Goal: Information Seeking & Learning: Compare options

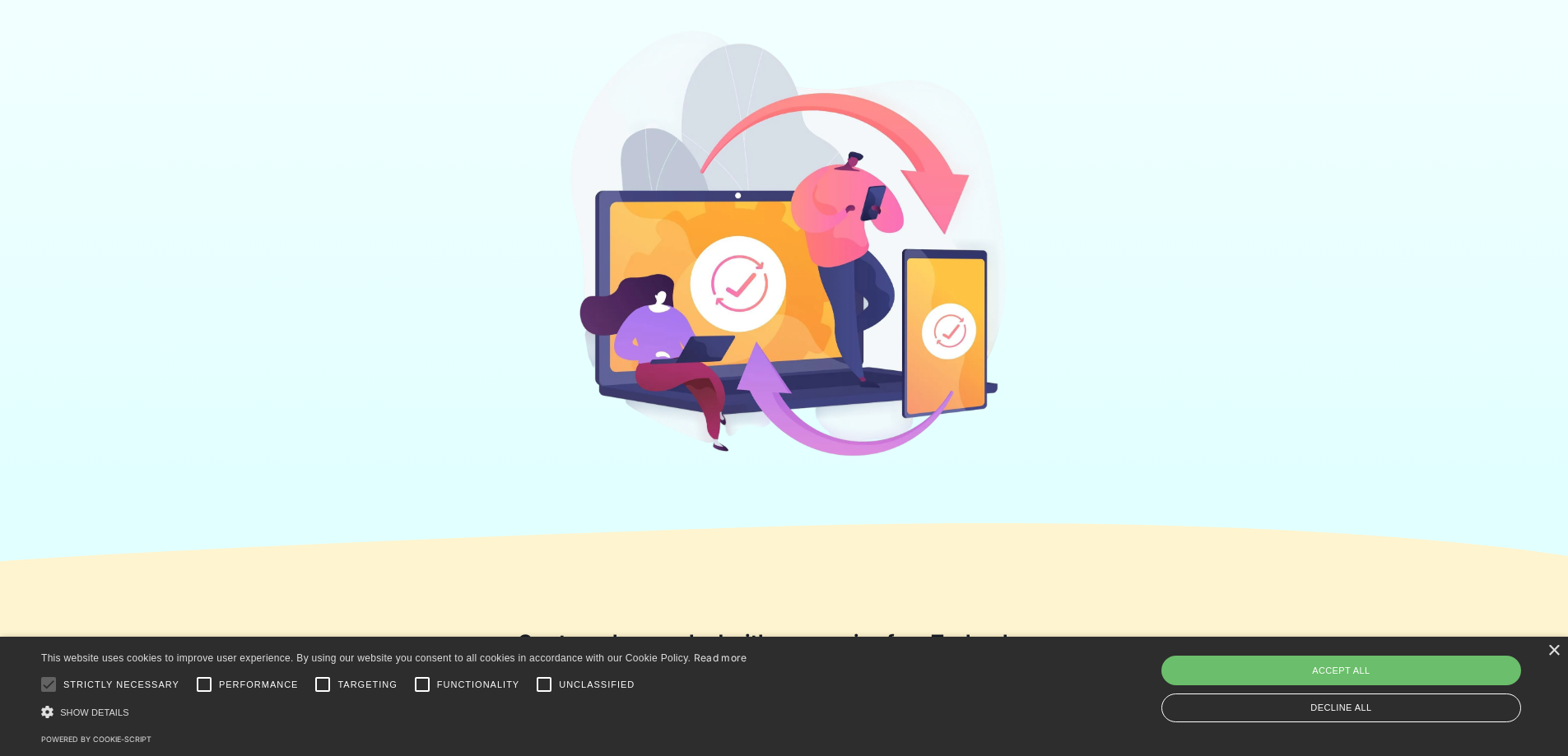
scroll to position [493, 0]
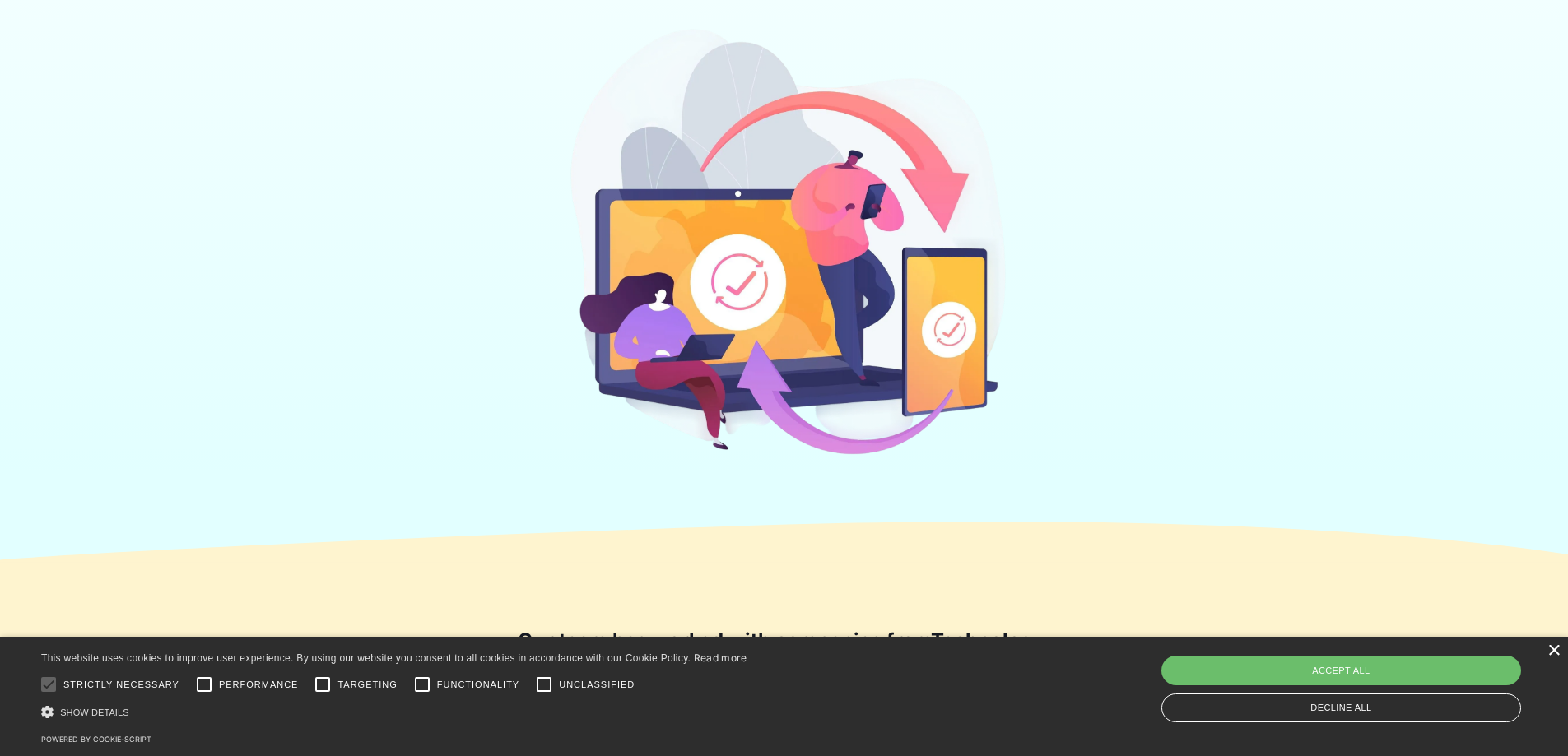
click at [1553, 656] on div "×" at bounding box center [1554, 651] width 13 height 13
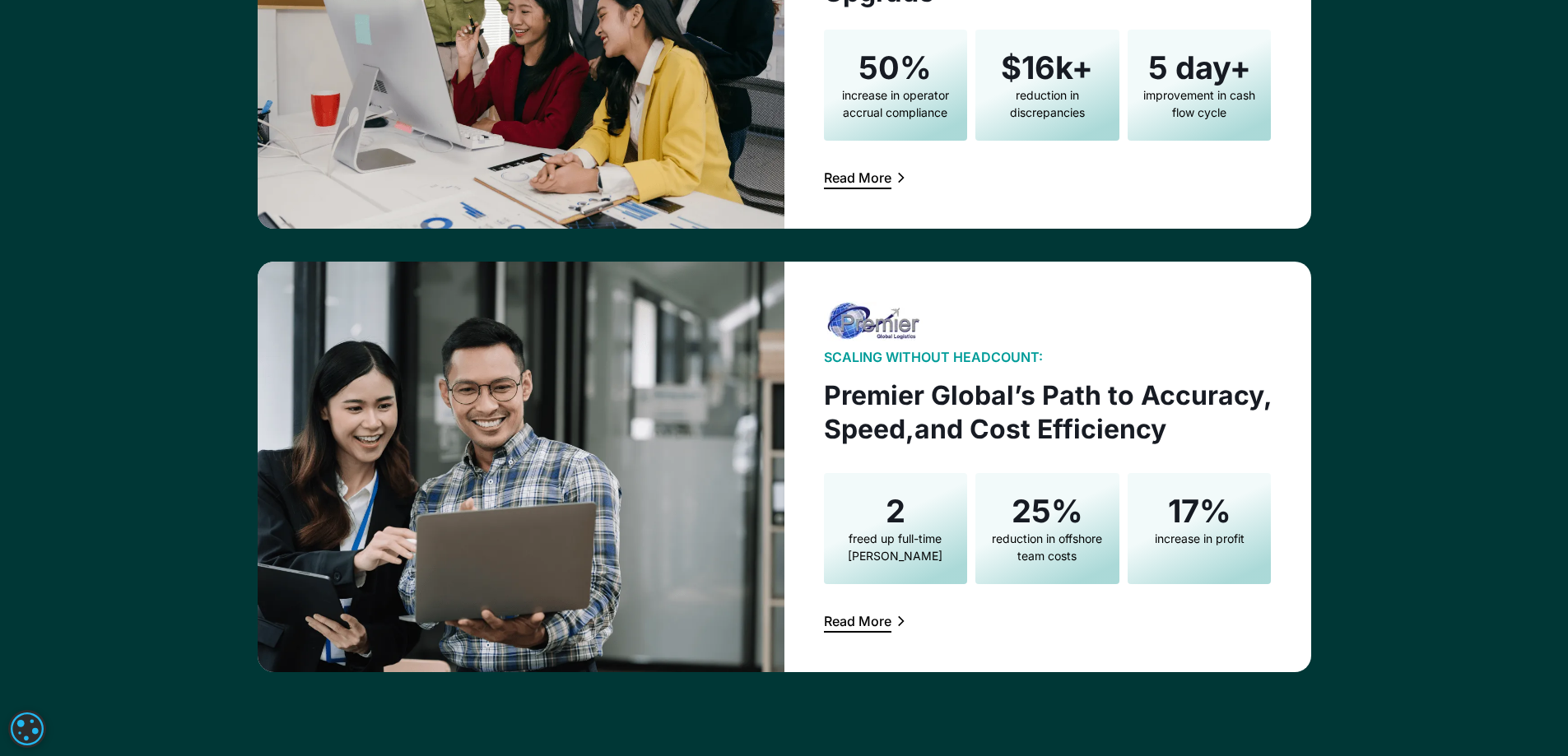
scroll to position [0, 0]
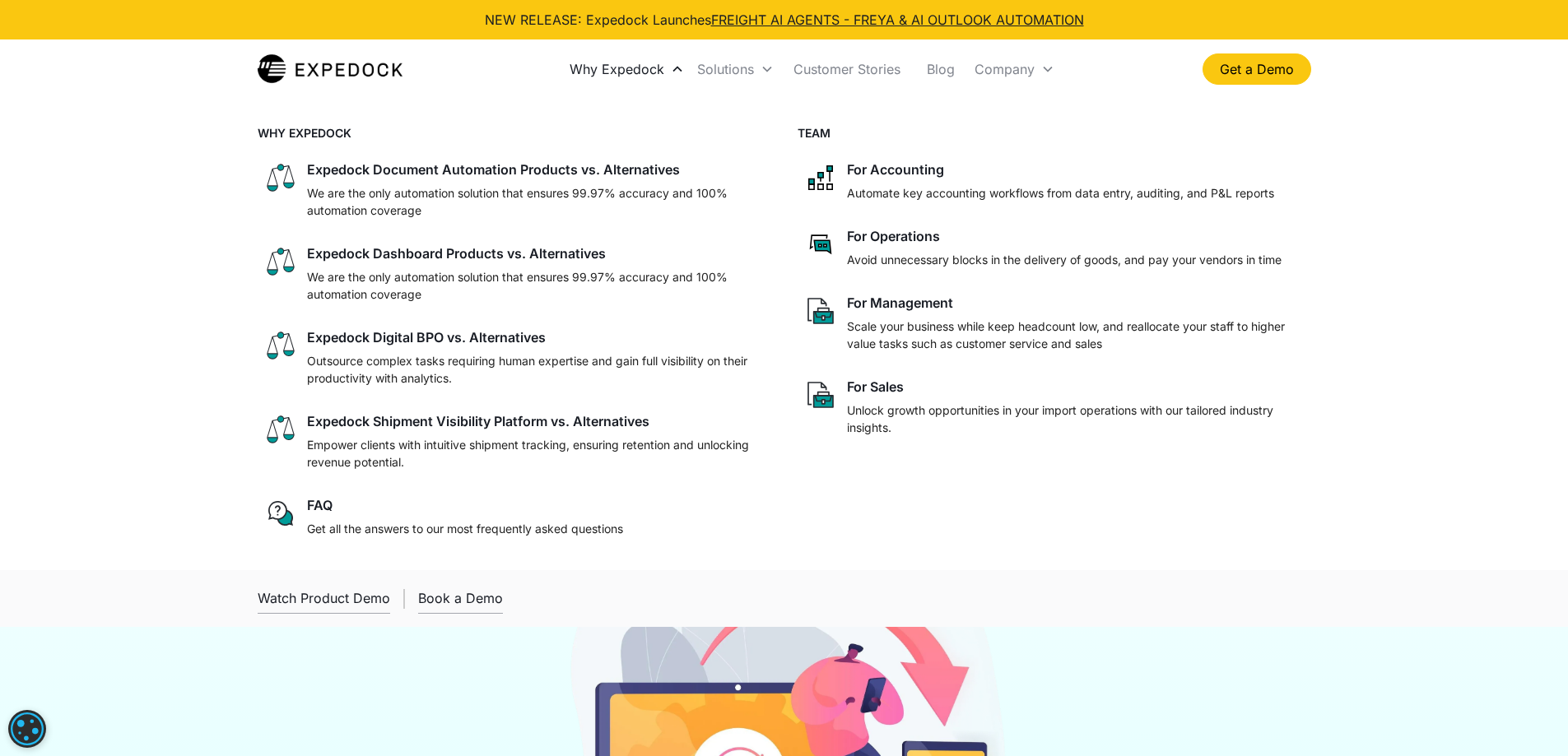
click at [651, 71] on div "Why Expedock" at bounding box center [617, 69] width 95 height 16
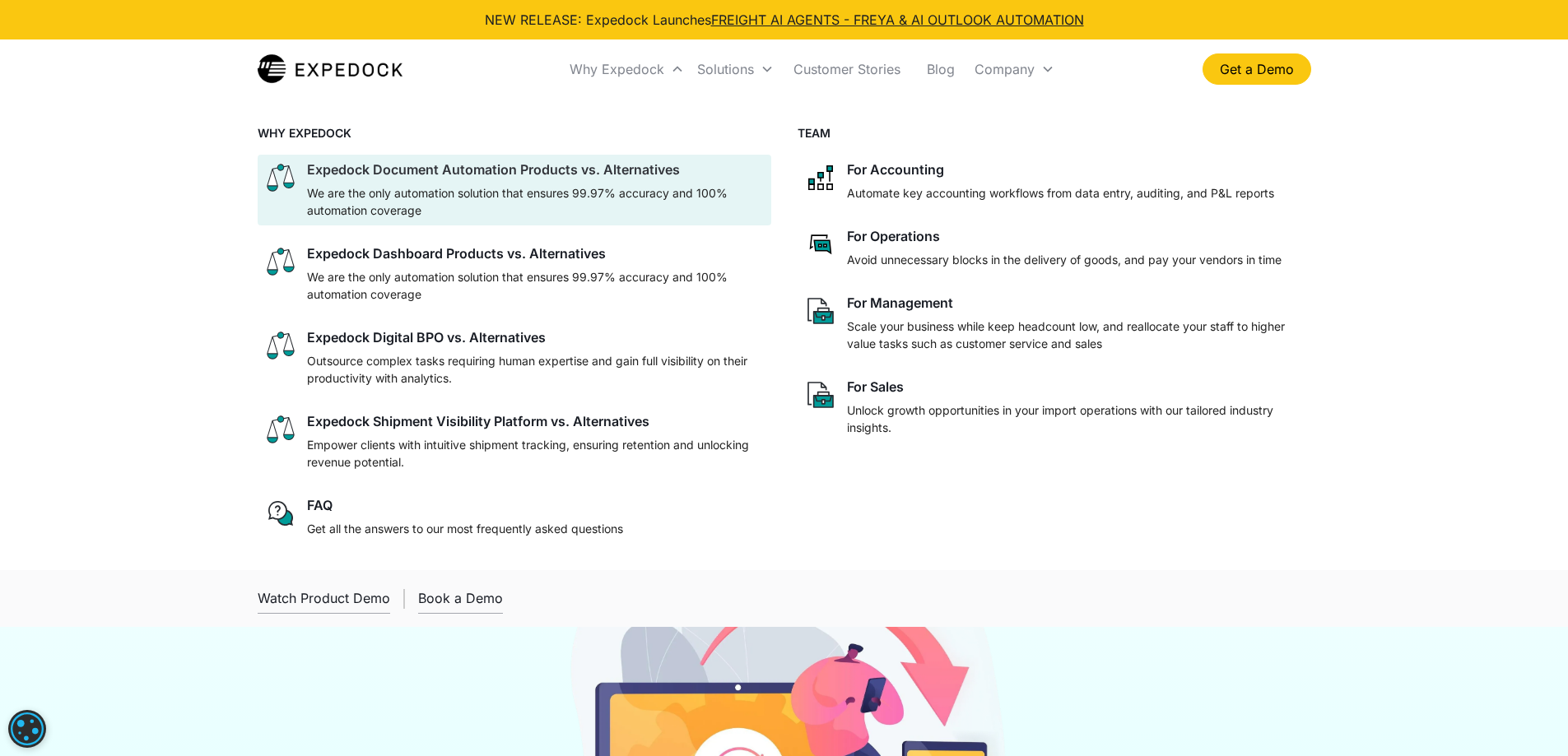
click at [444, 172] on div "Expedock Document Automation Products vs. Alternatives" at bounding box center [493, 169] width 373 height 16
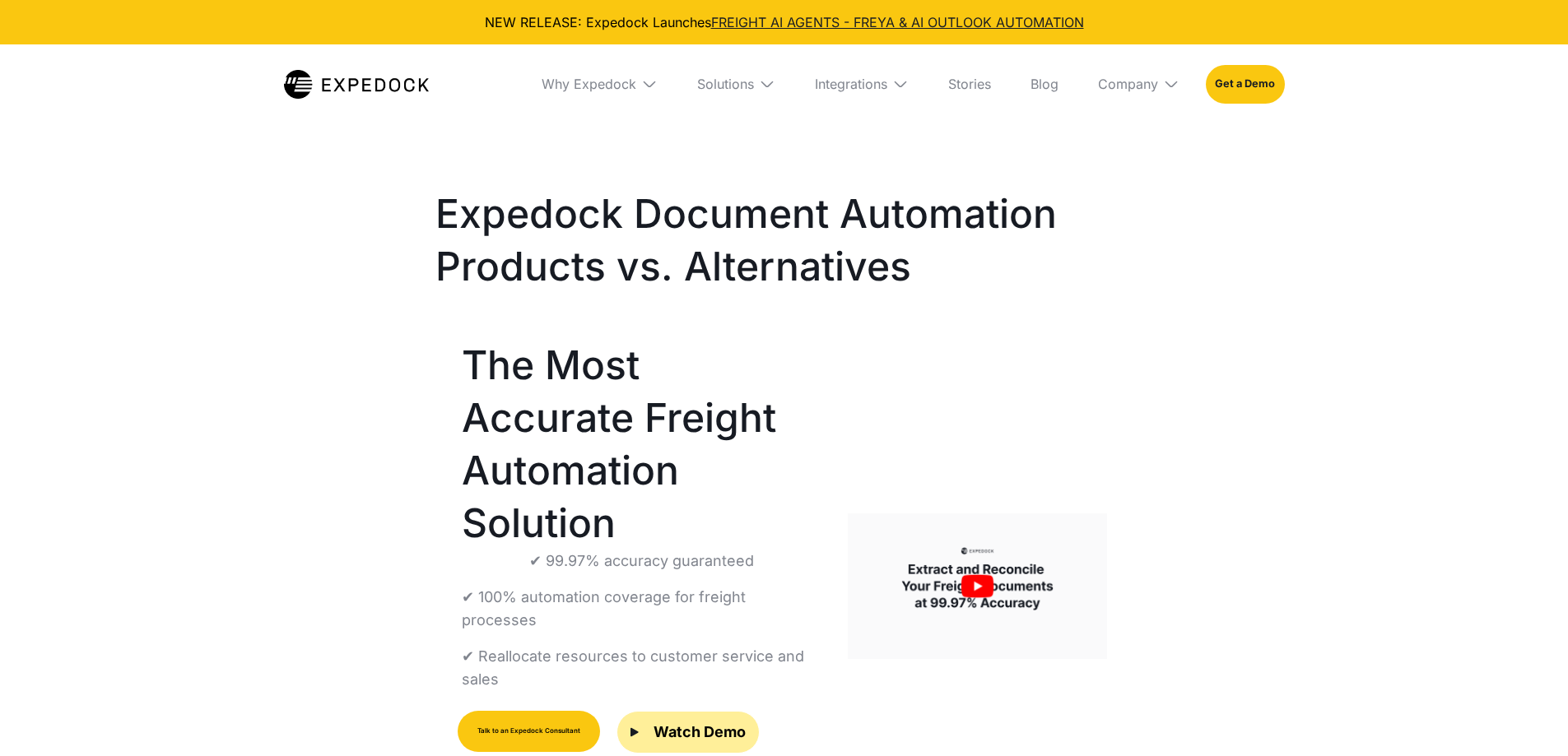
select select
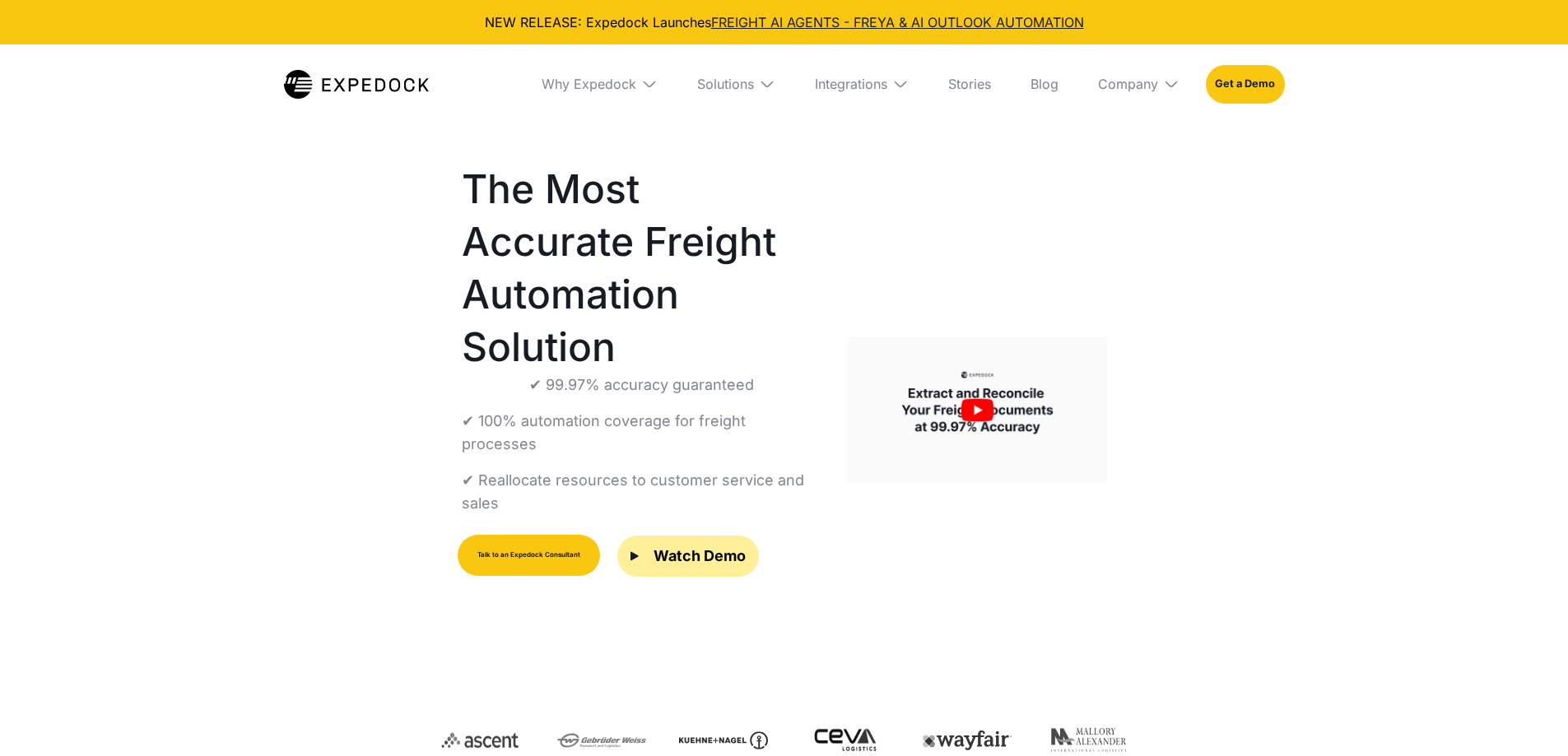
scroll to position [164, 0]
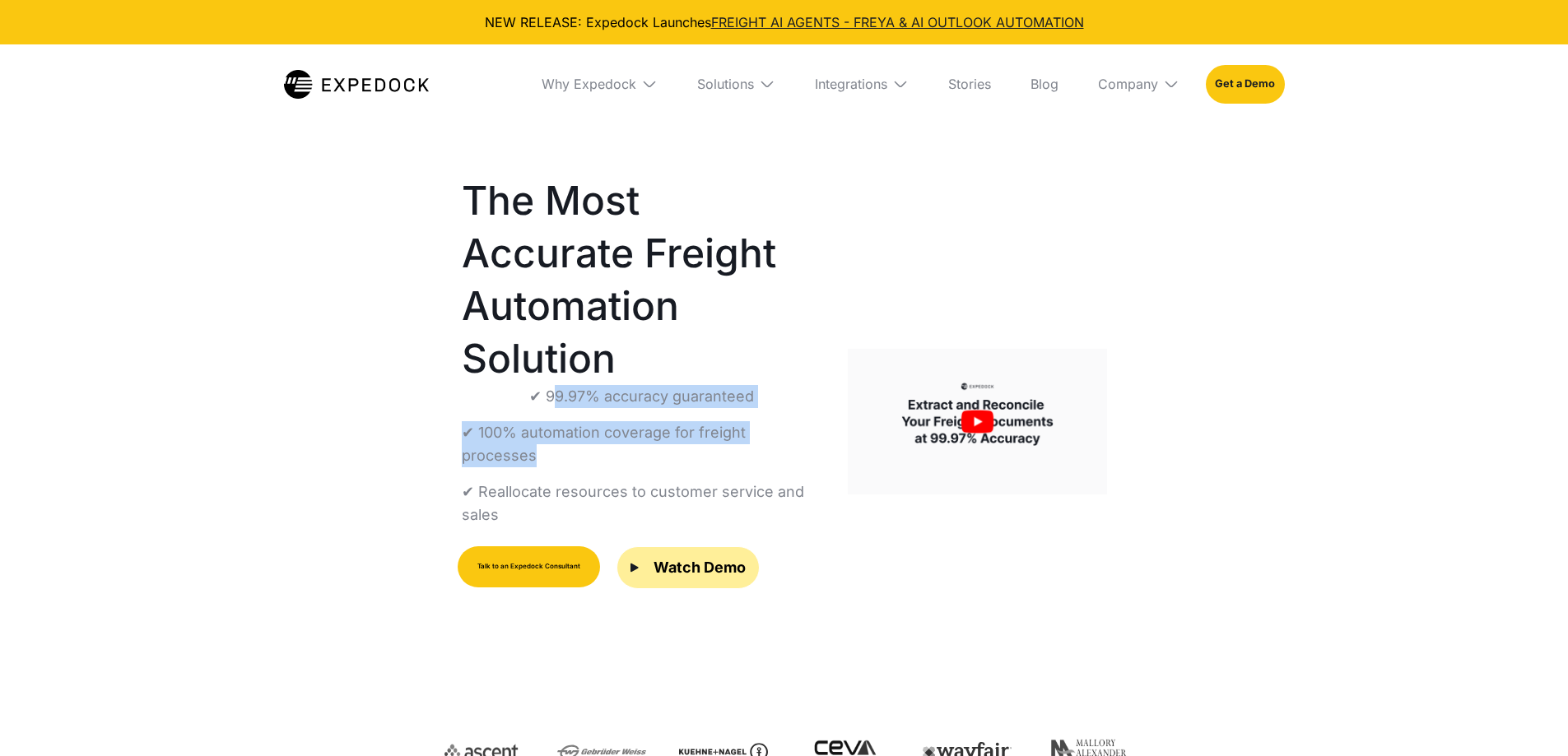
drag, startPoint x: 559, startPoint y: 343, endPoint x: 824, endPoint y: 376, distance: 267.0
click at [824, 376] on div "The Most Accurate Freight Automation Solution ✔ 99.97% accuracy guaranteed ✔ 10…" at bounding box center [784, 422] width 698 height 548
click at [787, 421] on p "✔ 100% automation coverage for freight processes" at bounding box center [642, 444] width 359 height 46
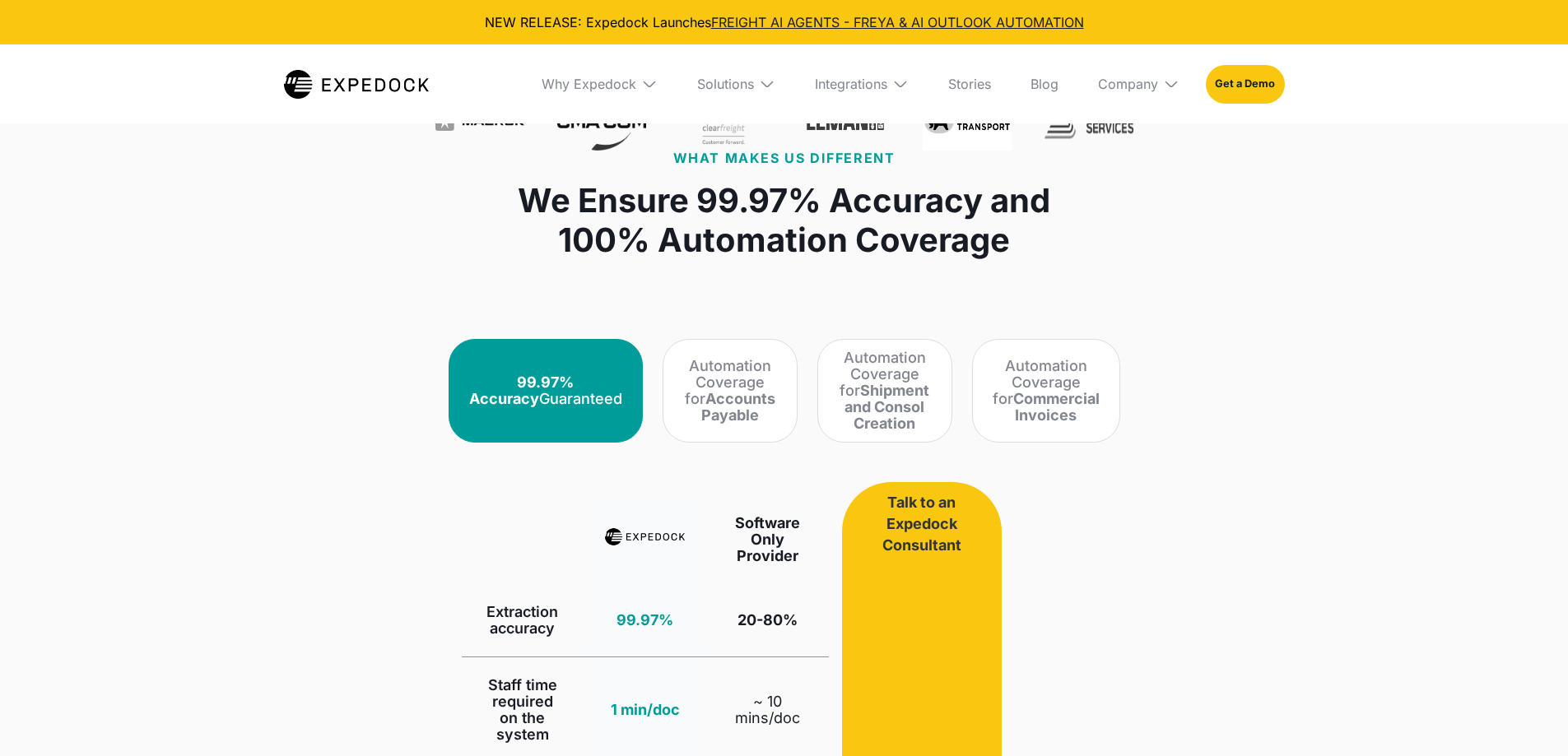
scroll to position [987, 0]
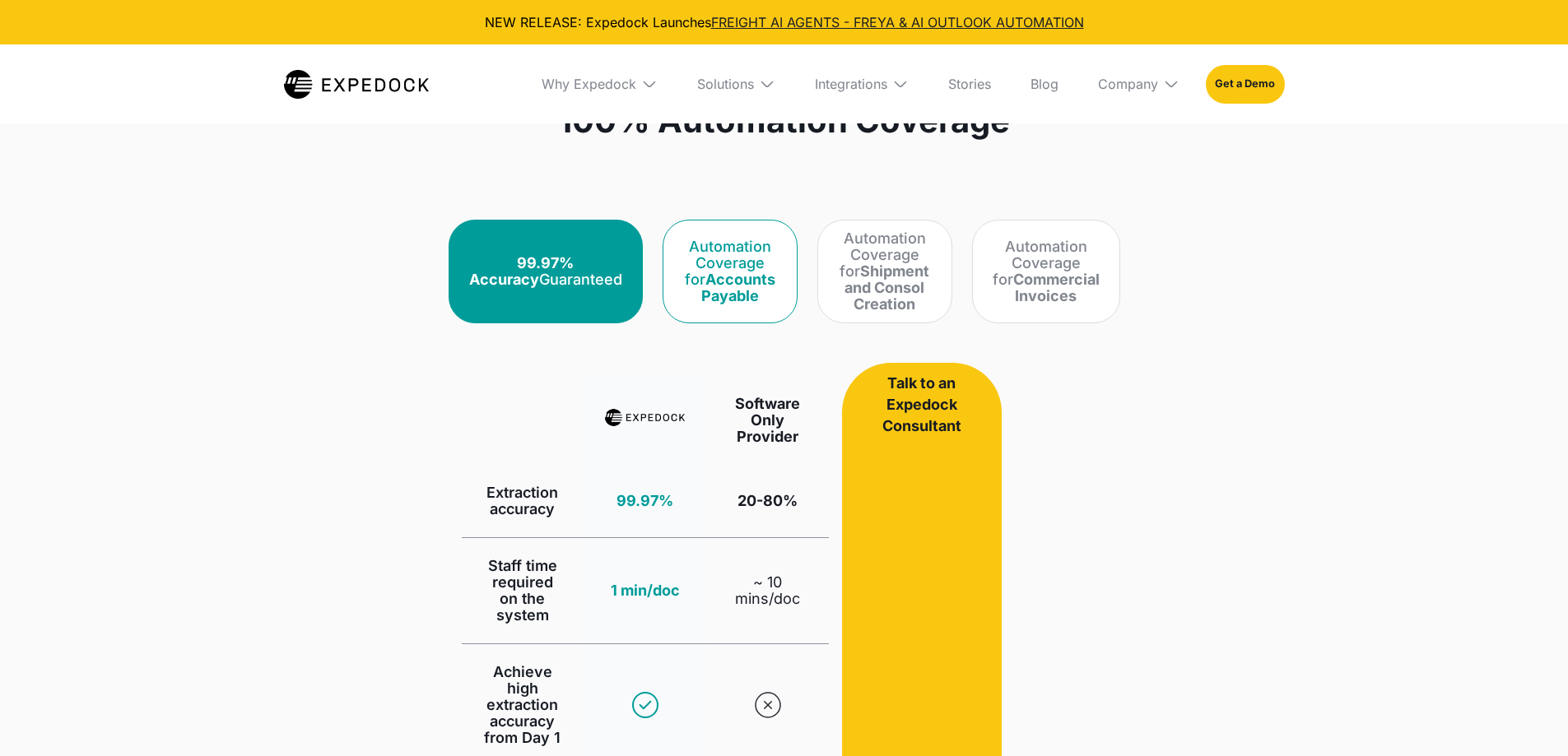
click at [734, 307] on link "Automation Coverage for Accounts Payable" at bounding box center [729, 272] width 135 height 104
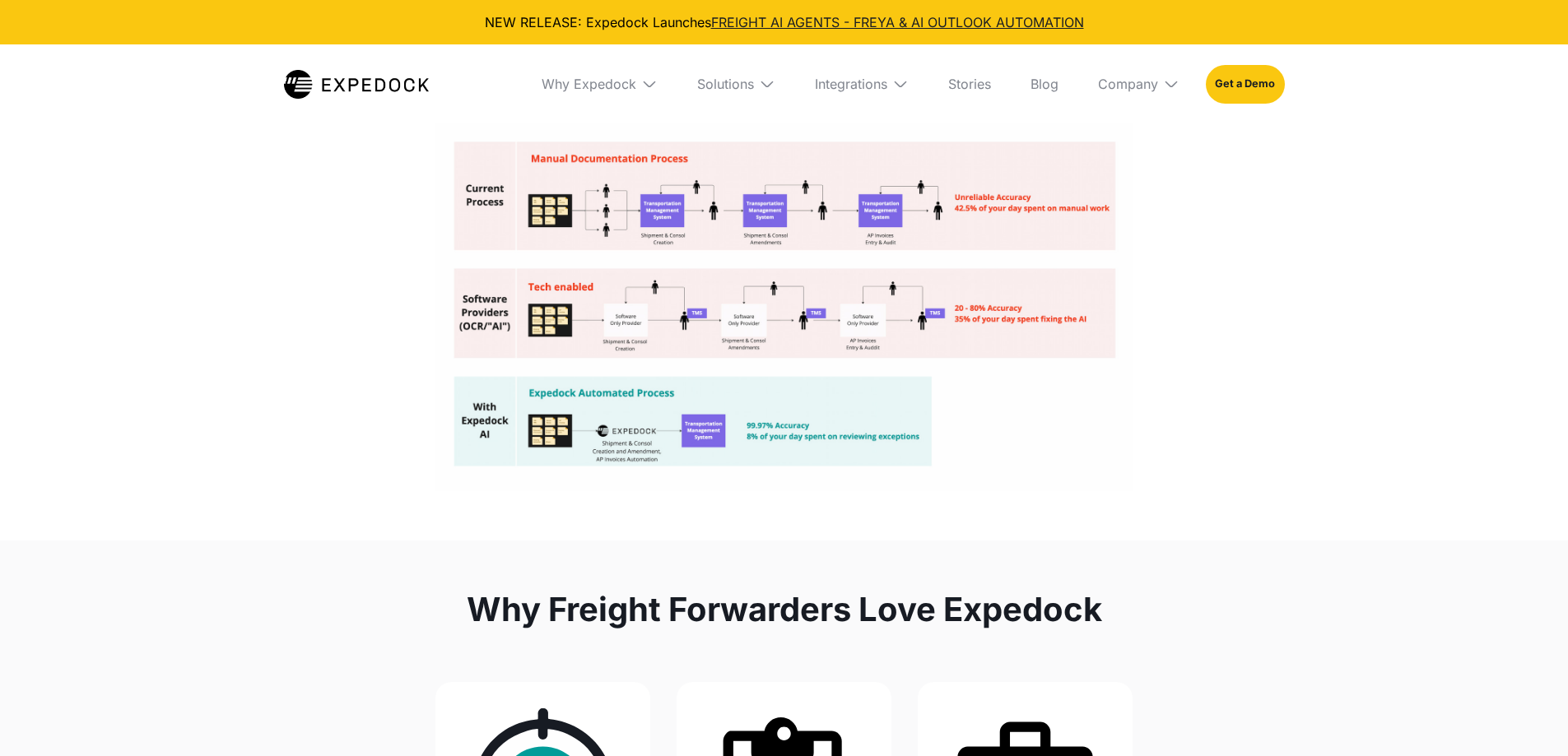
scroll to position [3127, 0]
